Goal: Task Accomplishment & Management: Use online tool/utility

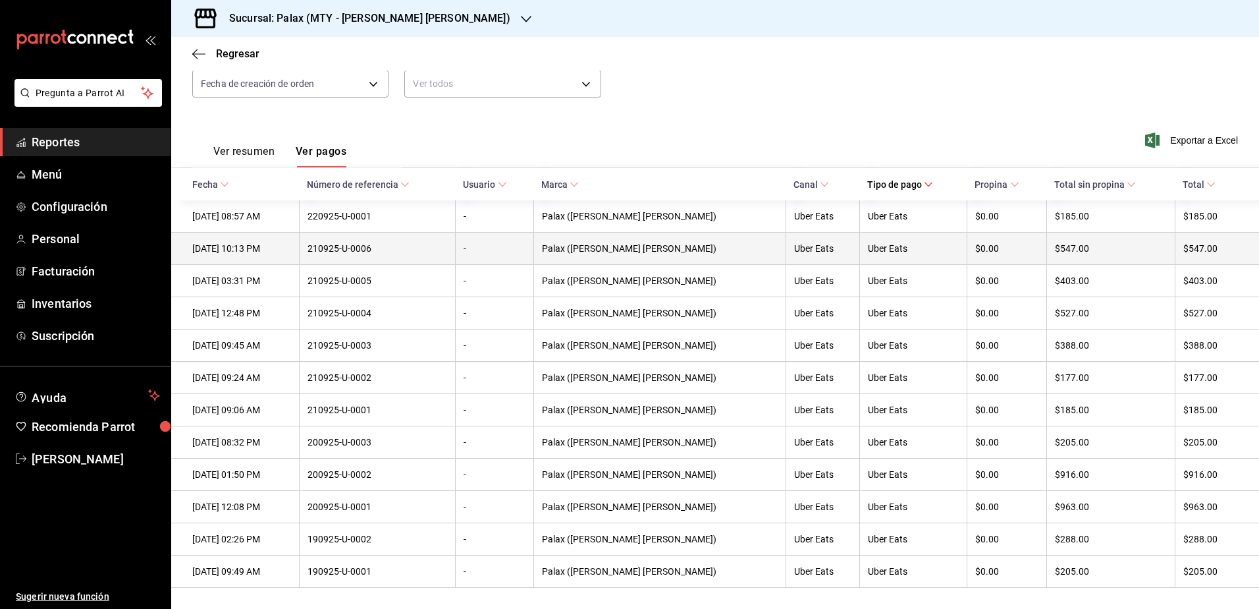
scroll to position [79, 0]
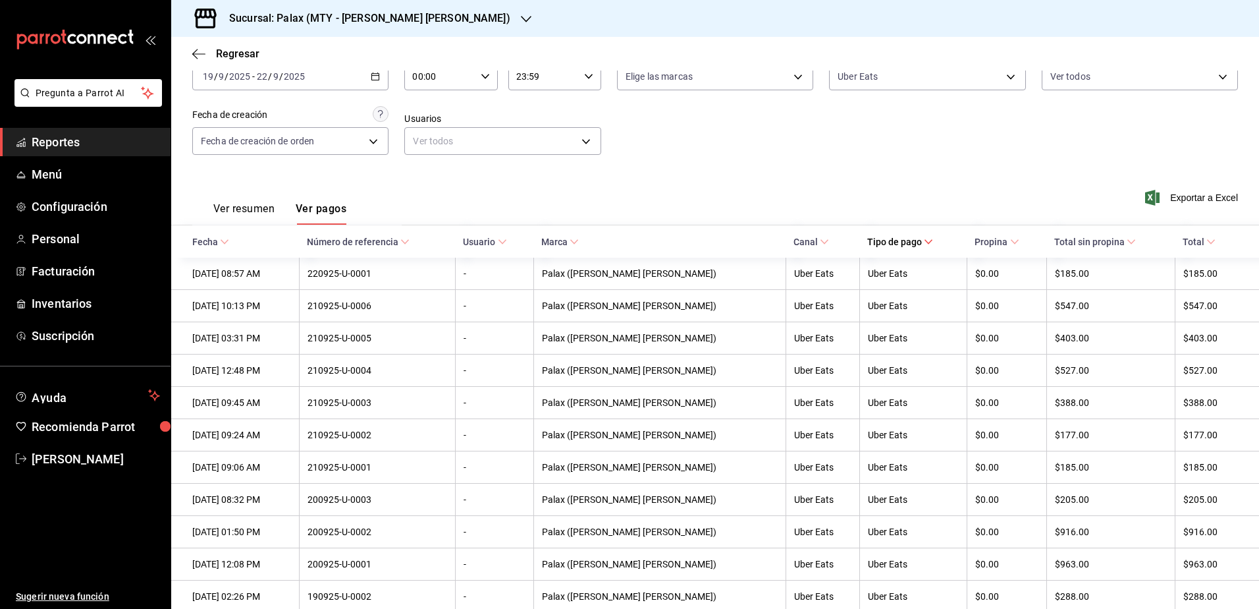
click at [937, 130] on div "Fecha [DATE] [DATE] - [DATE] [DATE] Hora inicio 00:00 Hora inicio Hora fin 23:5…" at bounding box center [715, 107] width 1046 height 128
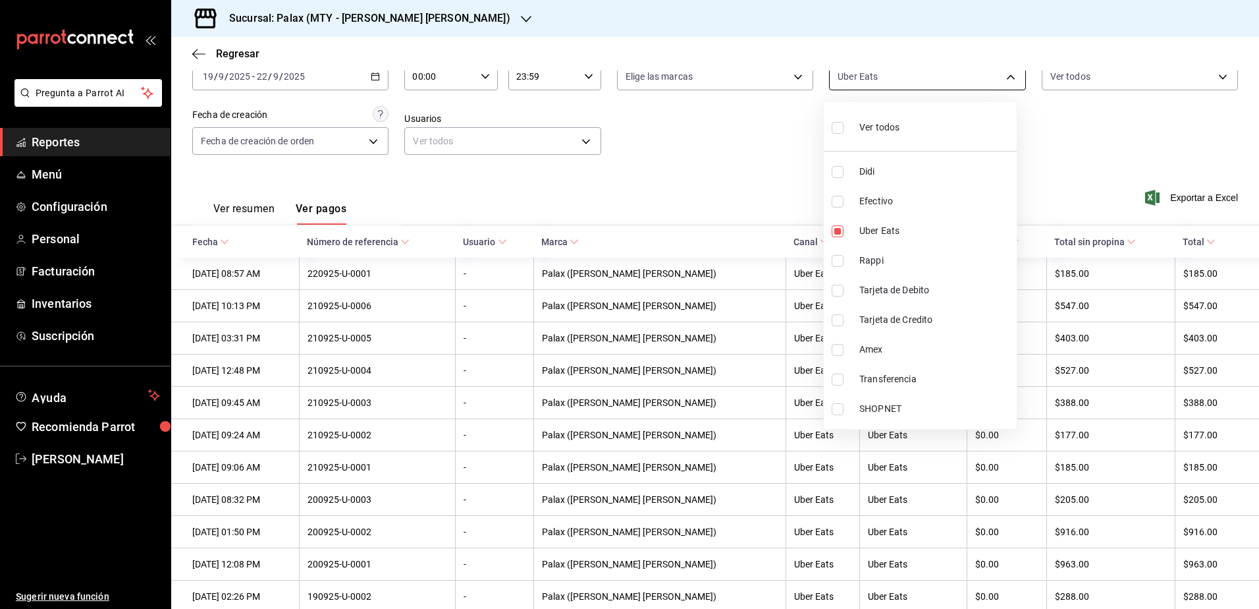
click at [876, 78] on body "Pregunta a Parrot AI Reportes Menú Configuración Personal Facturación Inventari…" at bounding box center [629, 304] width 1259 height 609
click at [837, 260] on input "checkbox" at bounding box center [838, 261] width 12 height 12
checkbox input "true"
type input "e62cde3d-9dcb-4951-a31d-386798e01475,96341ed6-e0cf-4a80-bbb5-b03f4e2d1db6"
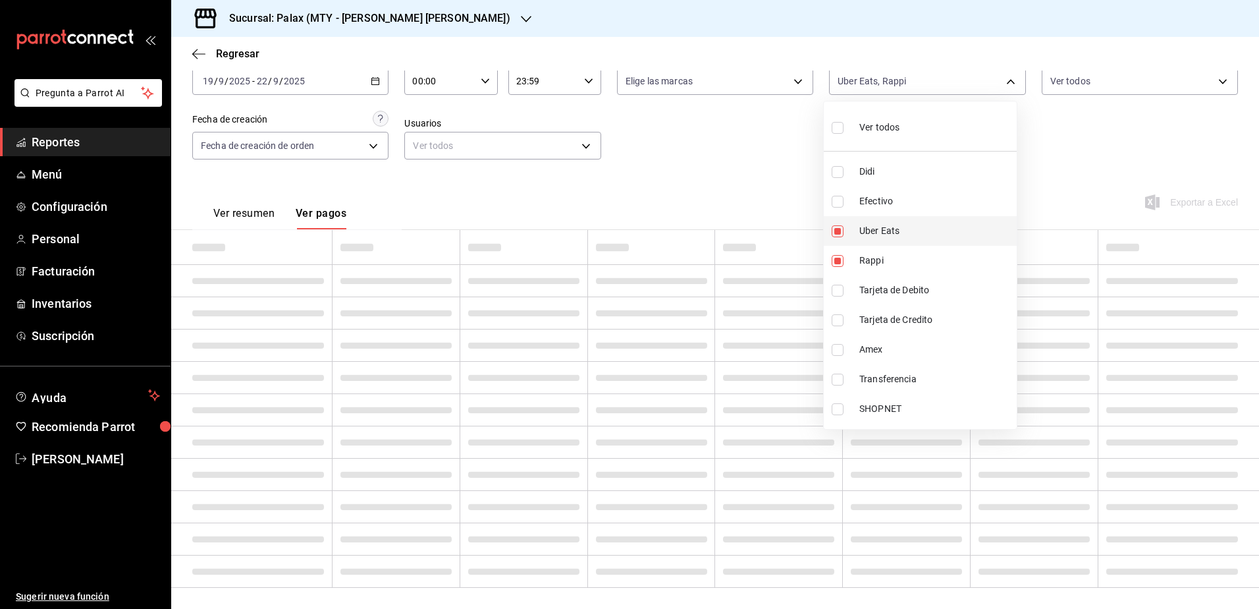
click at [845, 231] on label at bounding box center [840, 231] width 17 height 12
click at [844, 231] on input "checkbox" at bounding box center [838, 231] width 12 height 12
checkbox input "true"
type input "96341ed6-e0cf-4a80-bbb5-b03f4e2d1db6,e62cde3d-9dcb-4951-a31d-386798e01475"
click at [836, 230] on input "checkbox" at bounding box center [838, 231] width 12 height 12
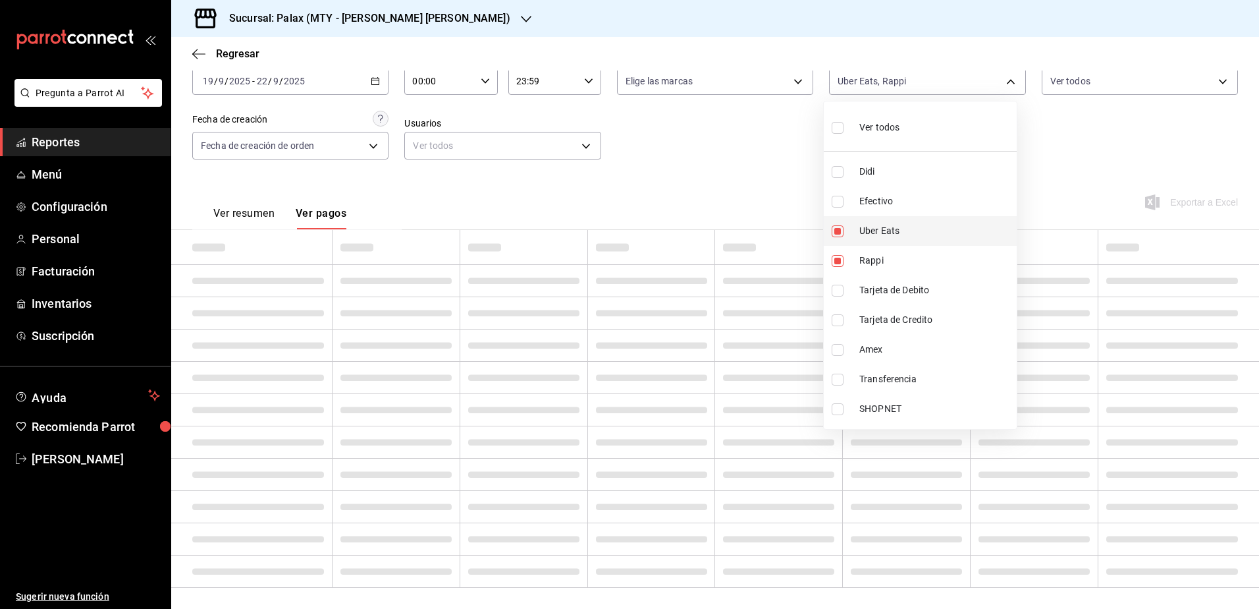
checkbox input "false"
type input "96341ed6-e0cf-4a80-bbb5-b03f4e2d1db6"
click at [775, 192] on div at bounding box center [629, 304] width 1259 height 609
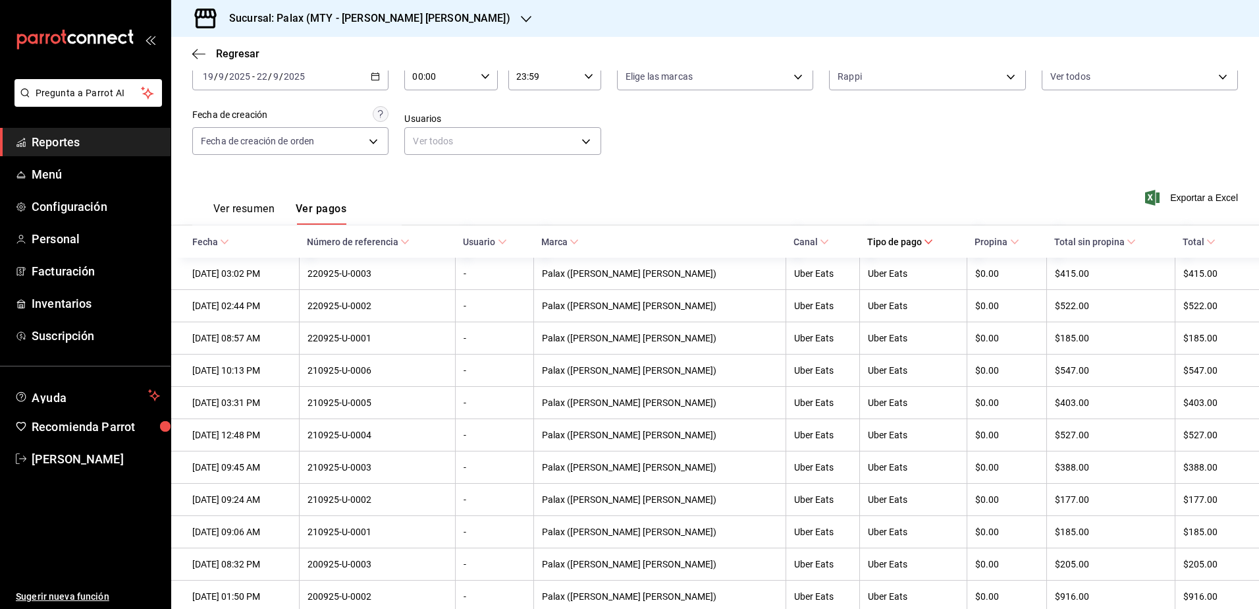
click at [869, 244] on span "Tipo de pago" at bounding box center [900, 241] width 66 height 11
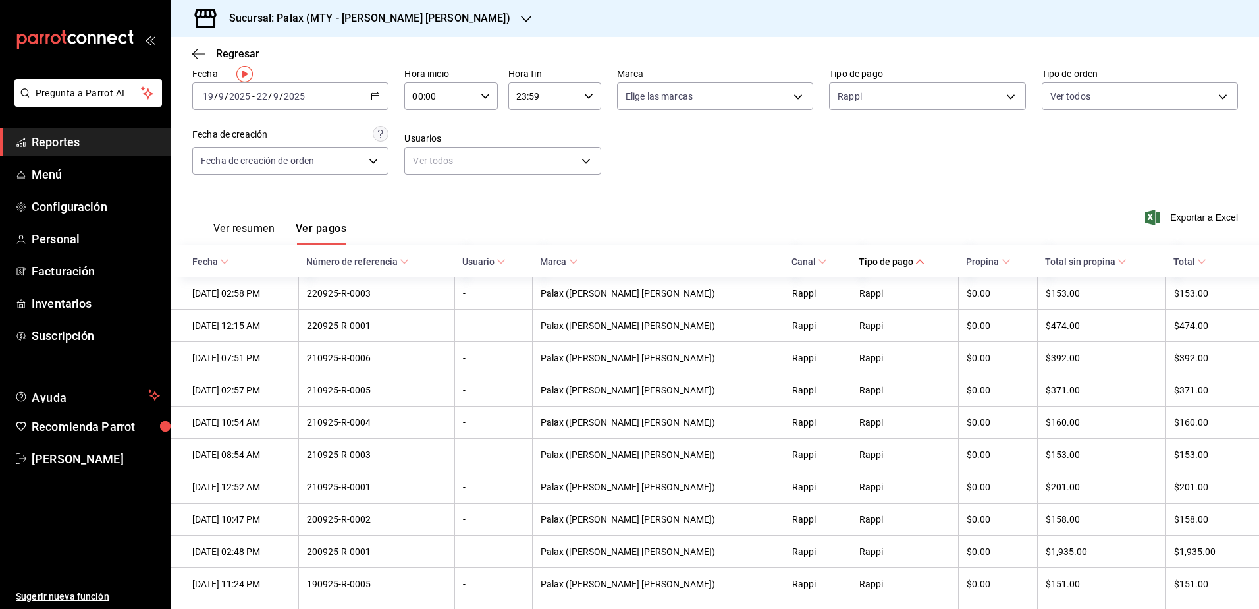
scroll to position [13, 0]
